Goal: Task Accomplishment & Management: Use online tool/utility

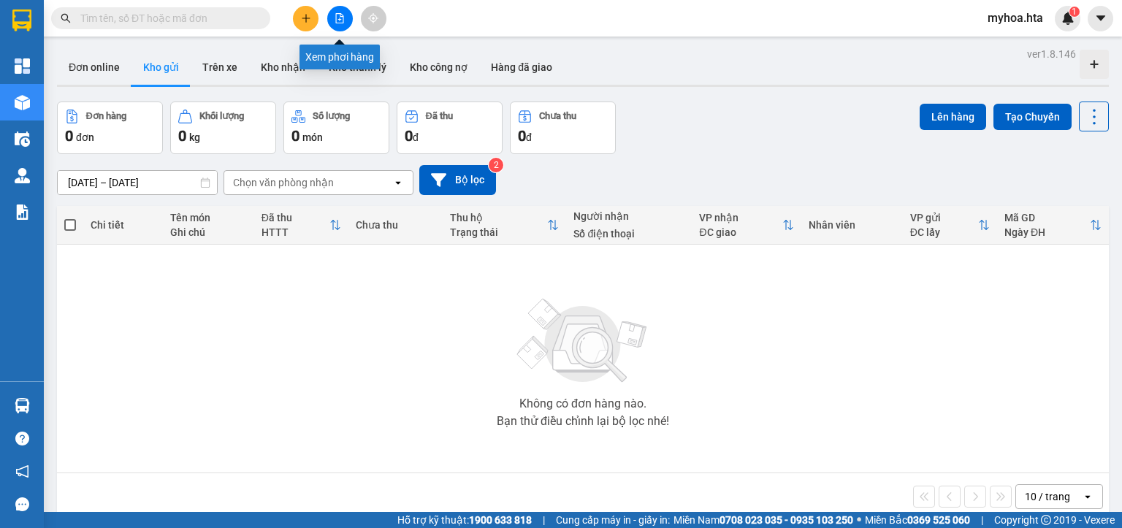
click at [335, 16] on icon "file-add" at bounding box center [340, 18] width 10 height 10
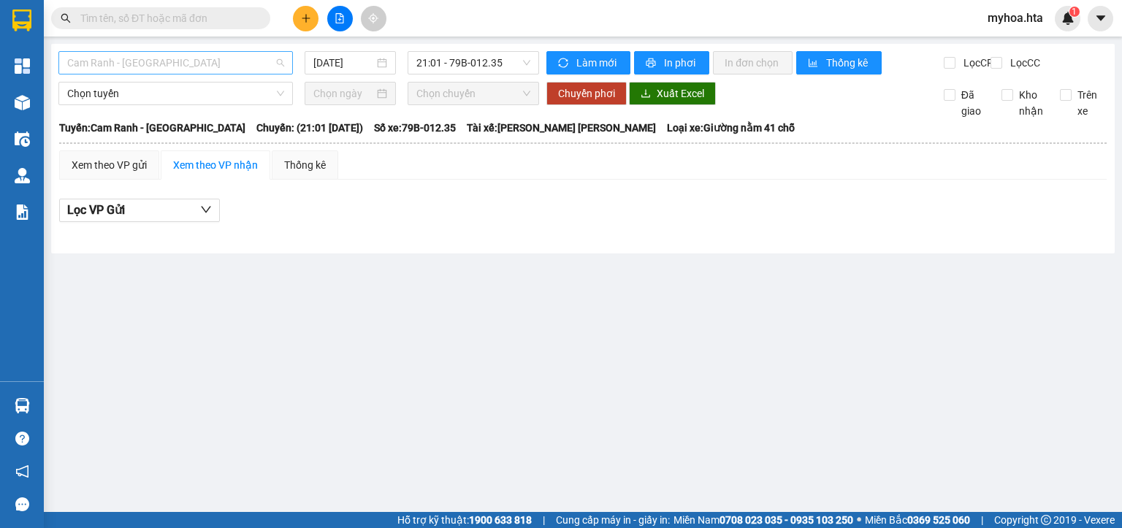
click at [216, 64] on span "Cam Ranh - [GEOGRAPHIC_DATA]" at bounding box center [175, 63] width 217 height 22
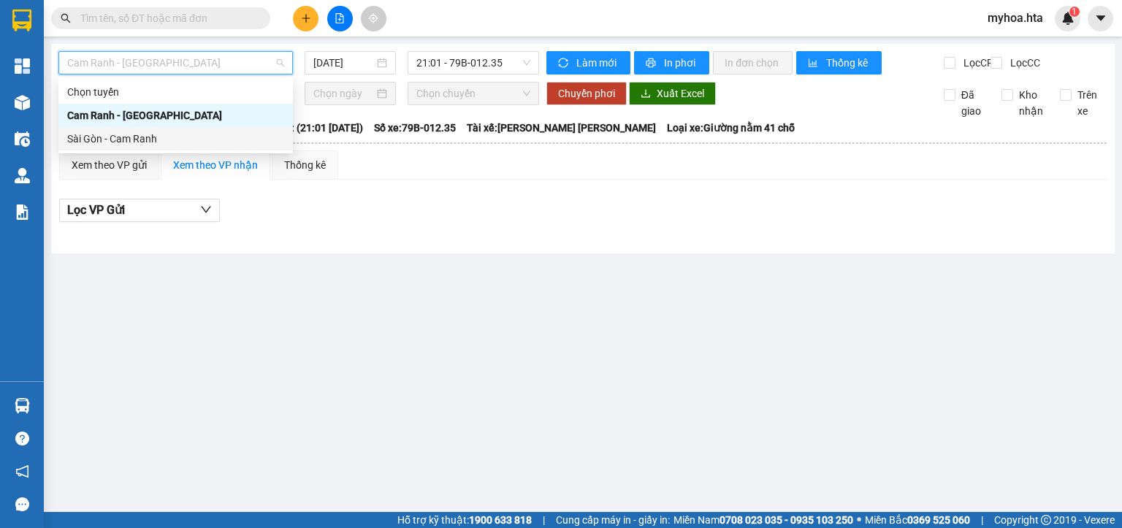
drag, startPoint x: 195, startPoint y: 144, endPoint x: 272, endPoint y: 90, distance: 93.8
click at [201, 139] on div "Sài Gòn - Cam Ranh" at bounding box center [175, 139] width 217 height 16
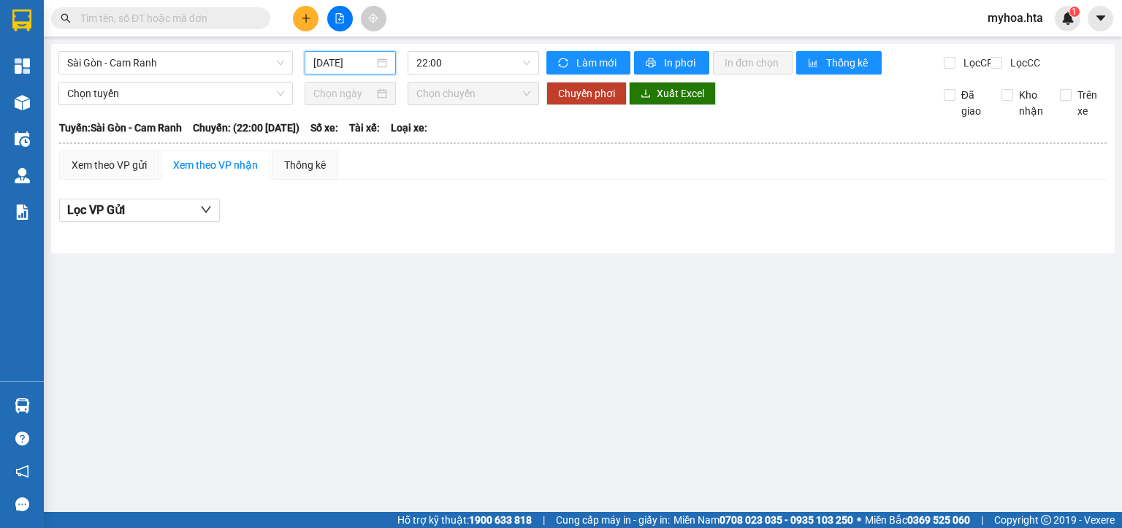
click at [319, 65] on input "[DATE]" at bounding box center [343, 63] width 60 height 16
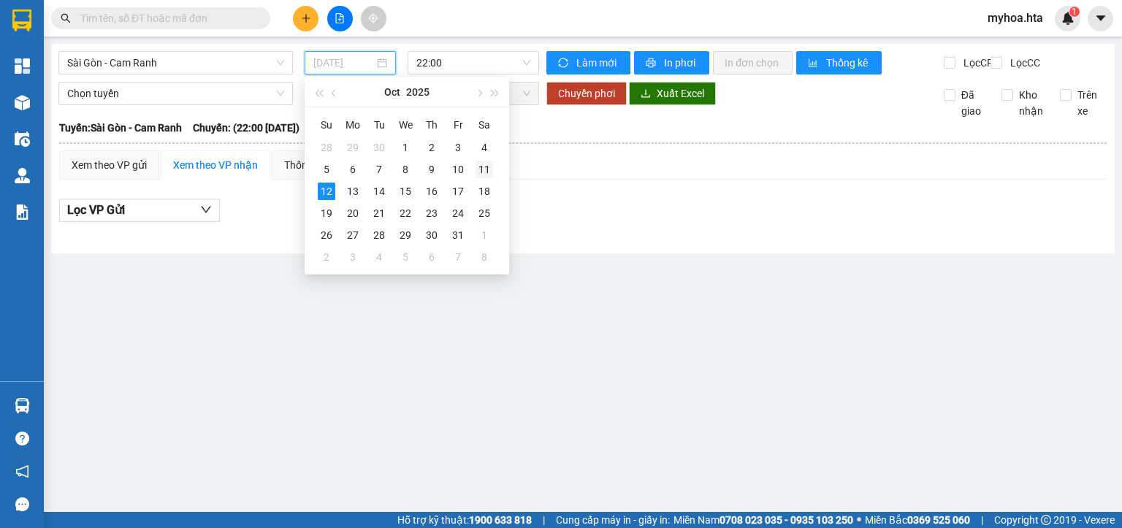
click at [491, 172] on div "11" at bounding box center [485, 170] width 18 height 18
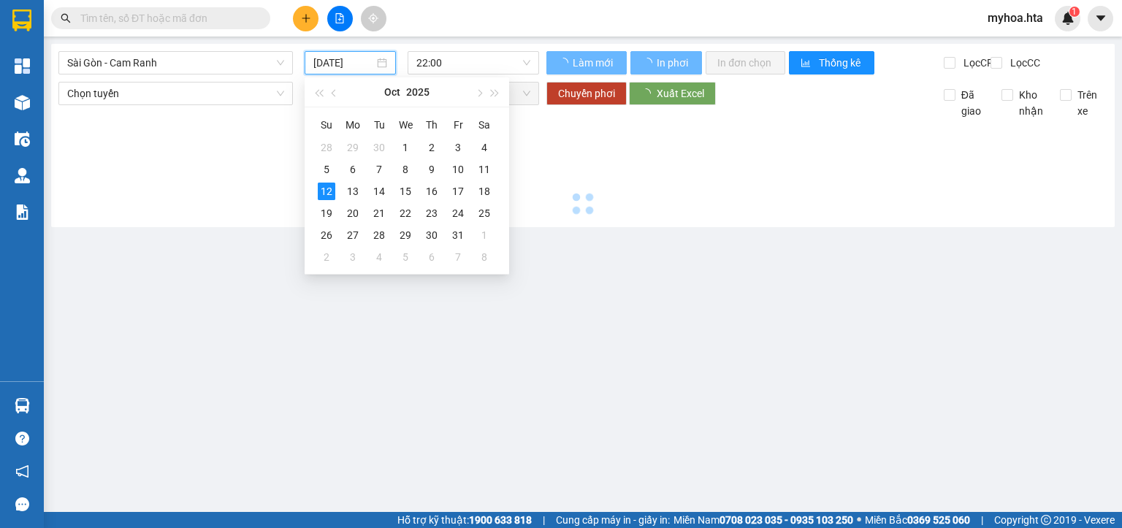
type input "11/10/2025"
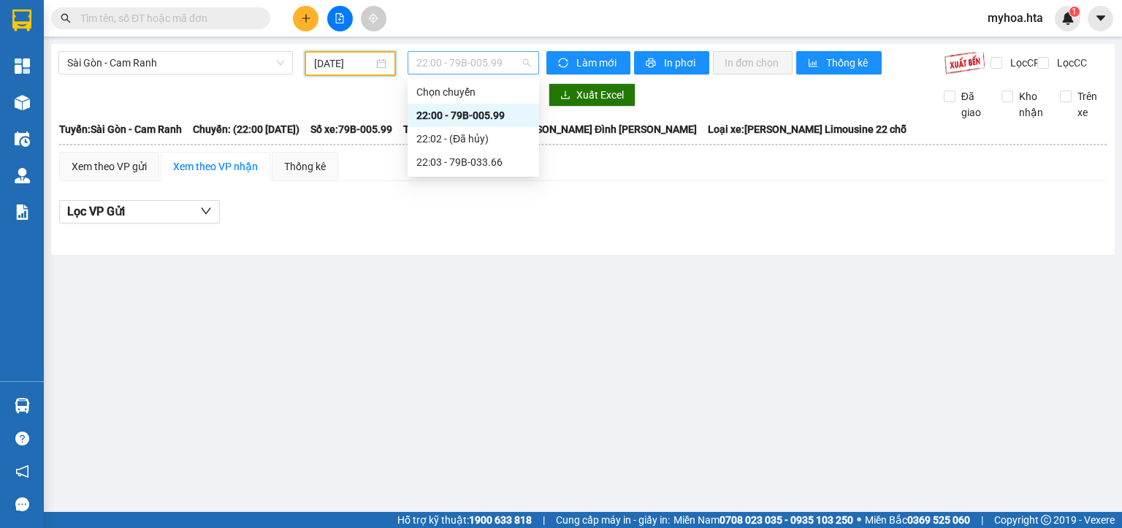
click at [510, 64] on span "22:00 - 79B-005.99" at bounding box center [473, 63] width 115 height 22
drag, startPoint x: 489, startPoint y: 165, endPoint x: 544, endPoint y: 107, distance: 79.6
click at [504, 148] on div "Chọn chuyến 22:00 - 79B-005.99 22:02 - (Đã hủy) 22:03 - 79B-033.66" at bounding box center [474, 127] width 132 height 94
click at [530, 164] on div "22:03 - 79B-033.66" at bounding box center [473, 162] width 114 height 16
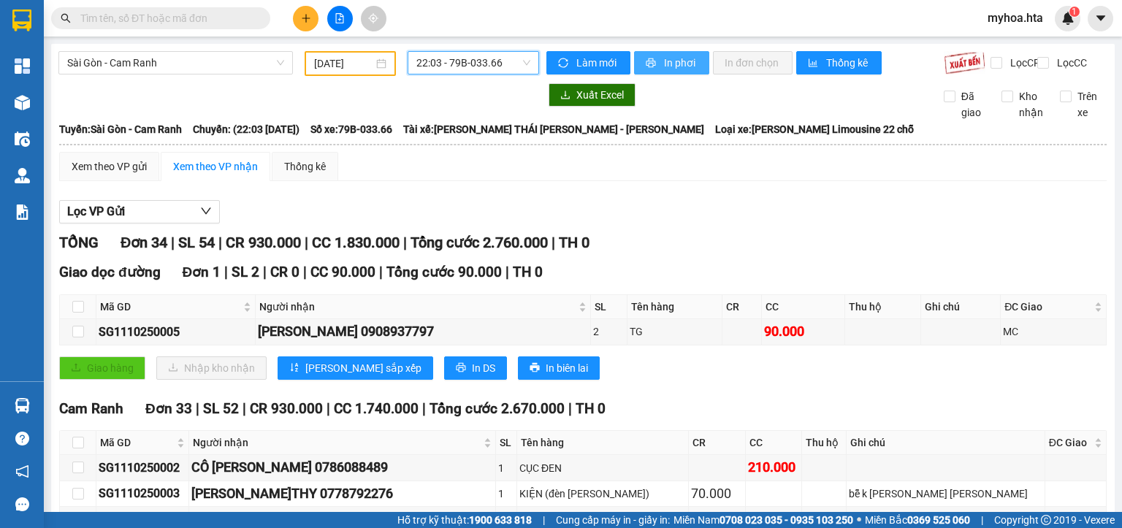
click at [669, 63] on span "In phơi" at bounding box center [681, 63] width 34 height 16
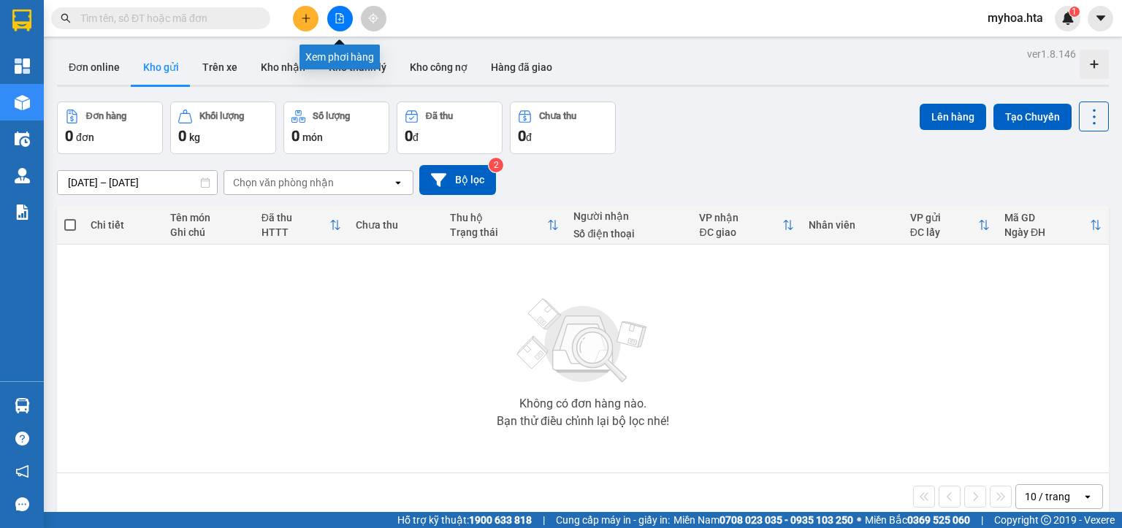
click at [342, 18] on icon "file-add" at bounding box center [340, 18] width 10 height 10
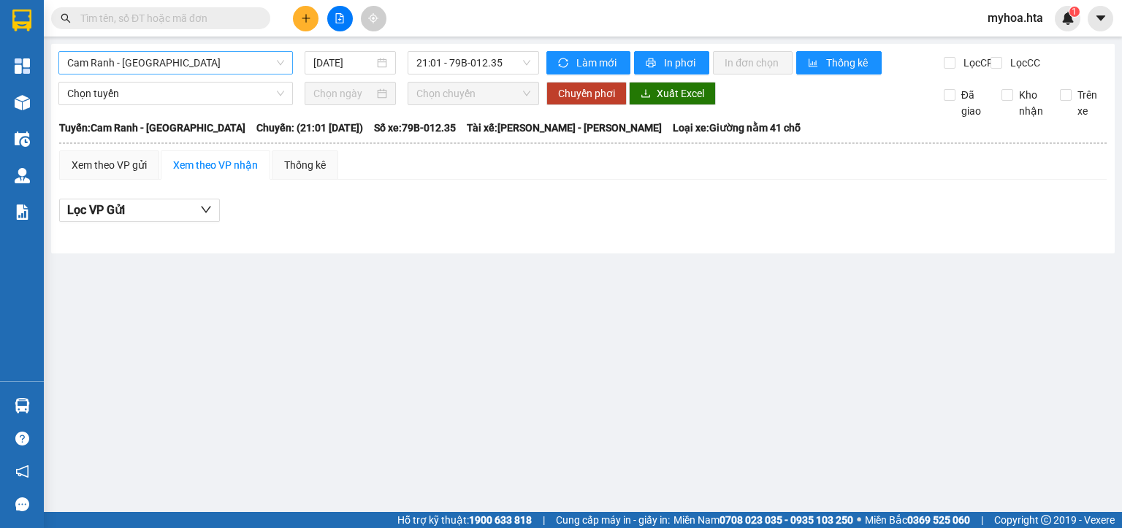
click at [205, 71] on span "Cam Ranh - [GEOGRAPHIC_DATA]" at bounding box center [175, 63] width 217 height 22
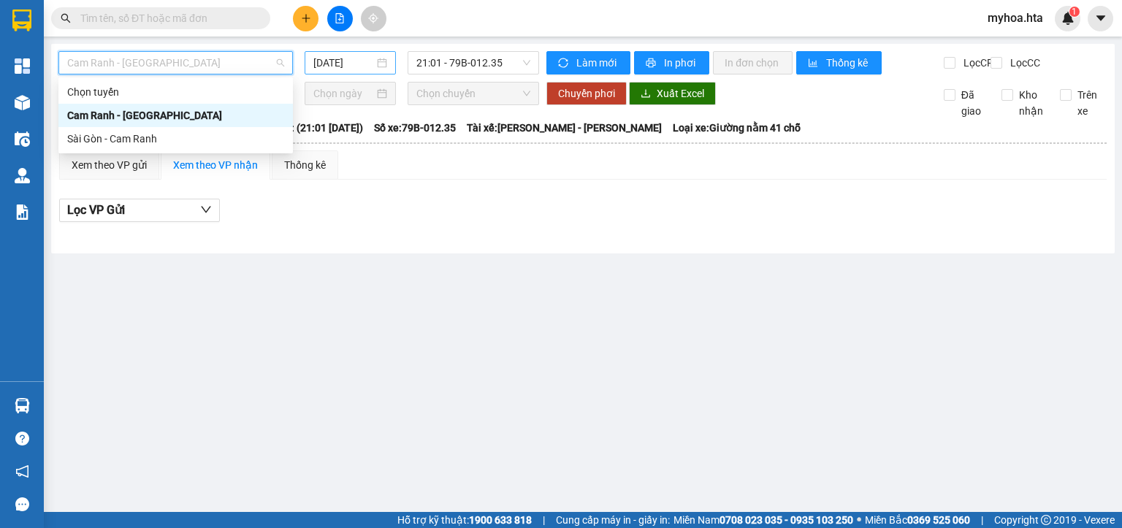
click at [316, 61] on input "[DATE]" at bounding box center [343, 63] width 60 height 16
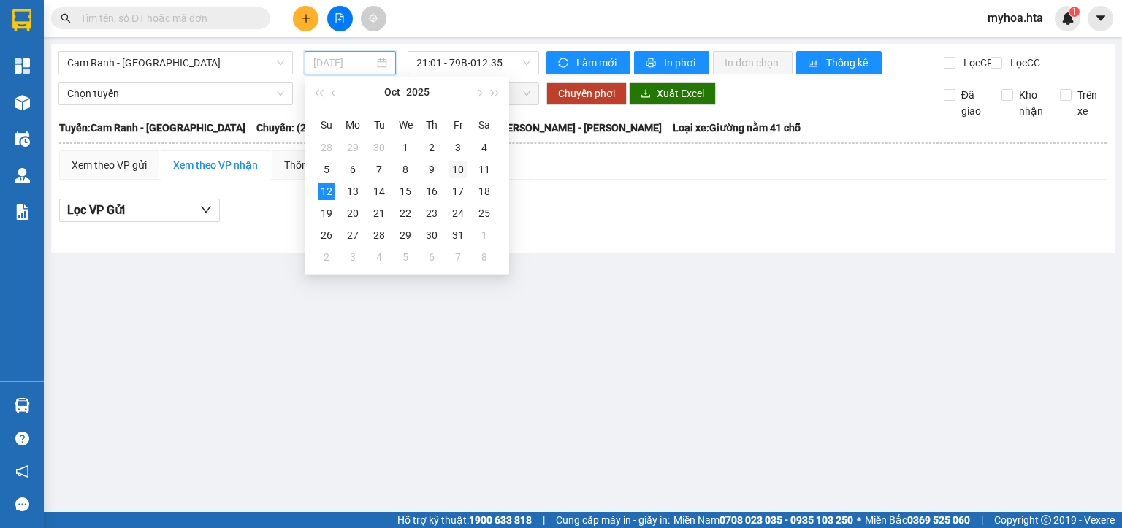
click at [453, 173] on div "10" at bounding box center [458, 170] width 18 height 18
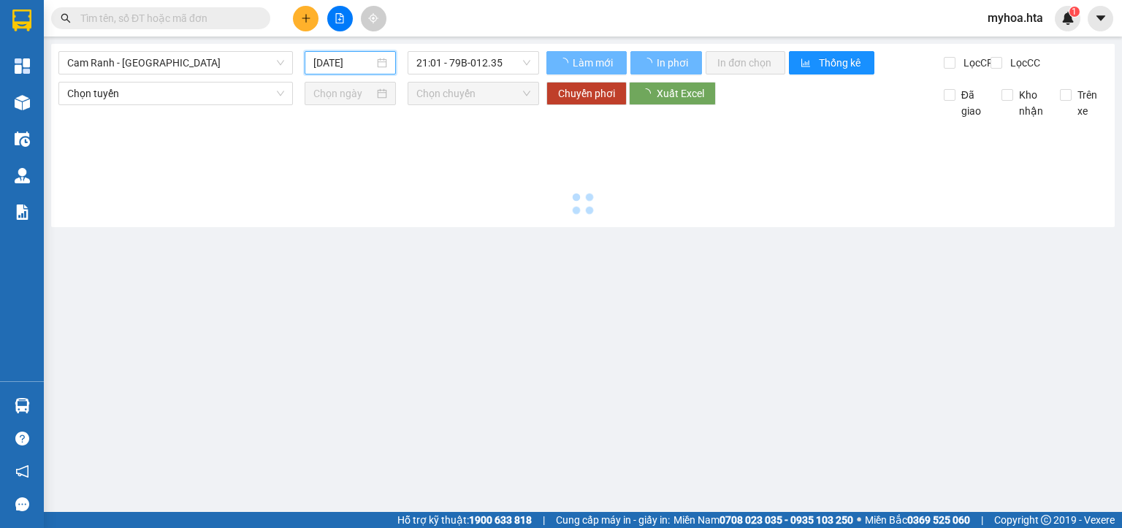
type input "[DATE]"
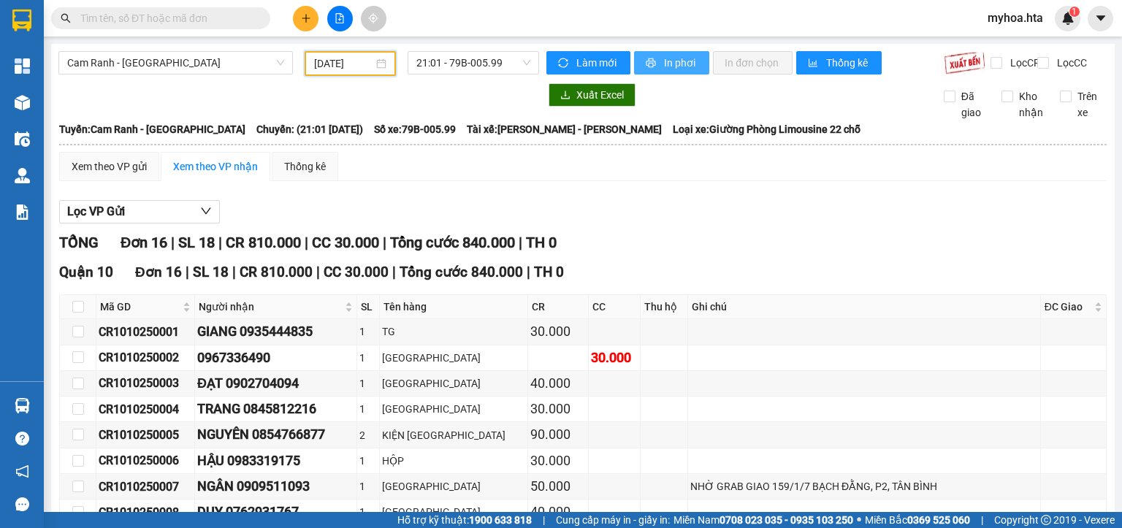
click at [666, 68] on span "In phơi" at bounding box center [681, 63] width 34 height 16
